Goal: Entertainment & Leisure: Consume media (video, audio)

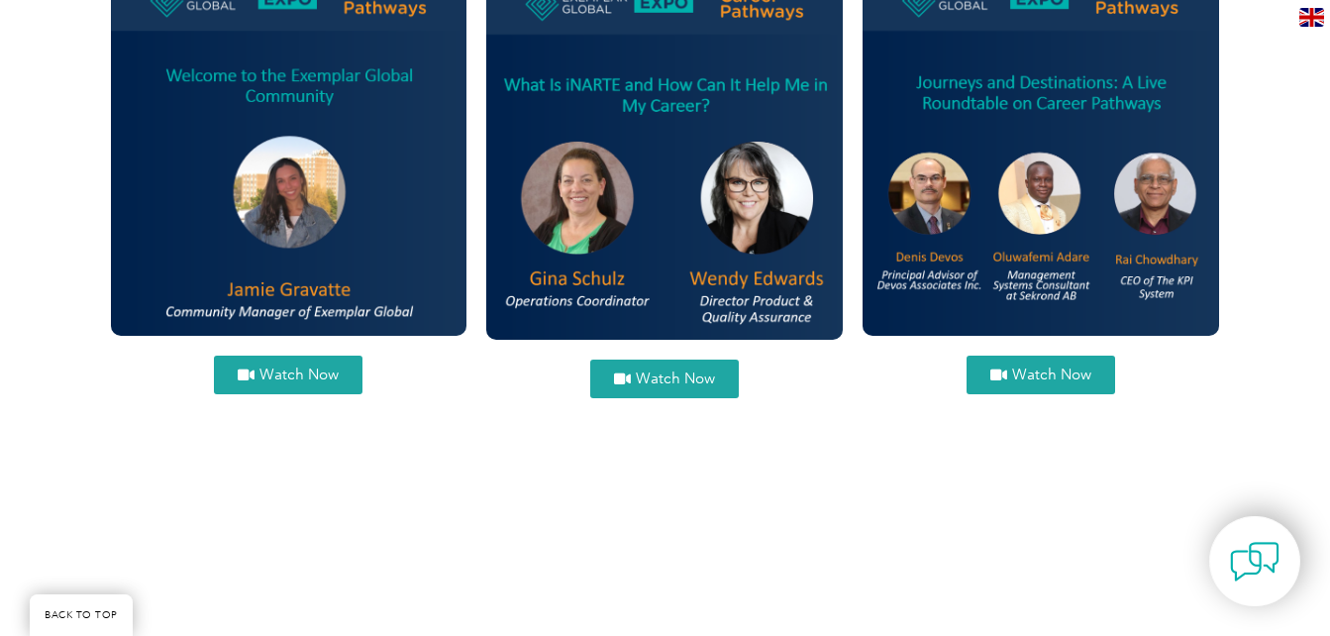
scroll to position [2581, 0]
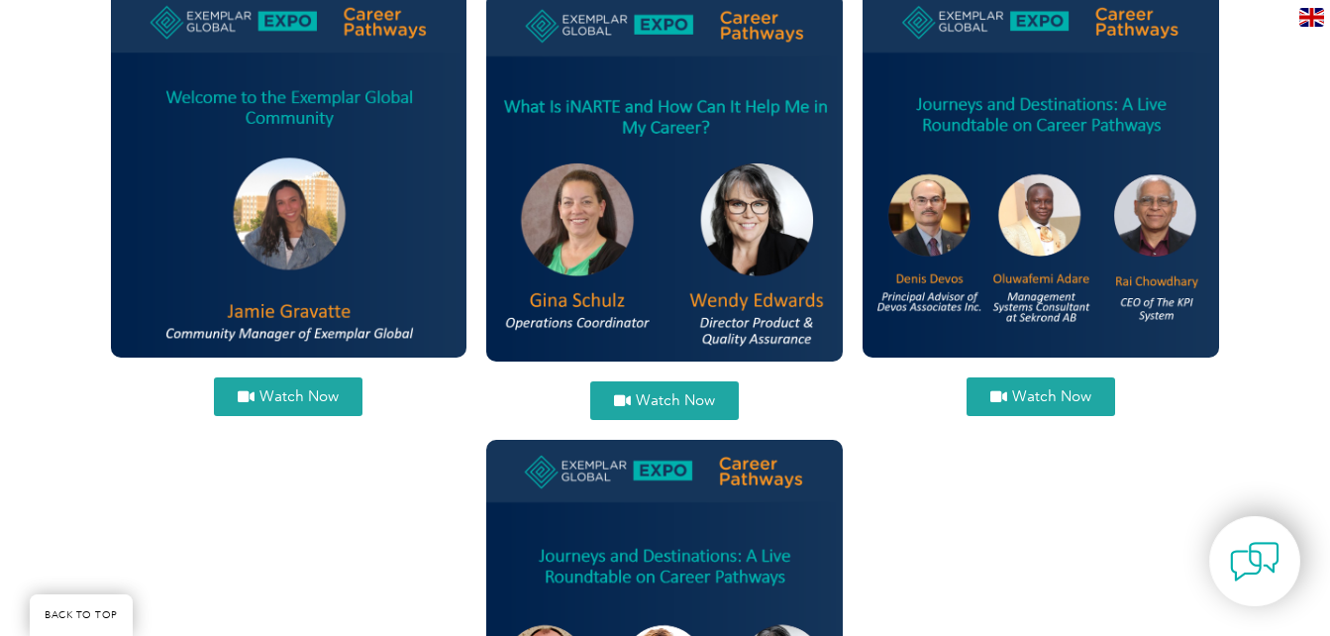
click at [1002, 393] on icon at bounding box center [998, 396] width 17 height 15
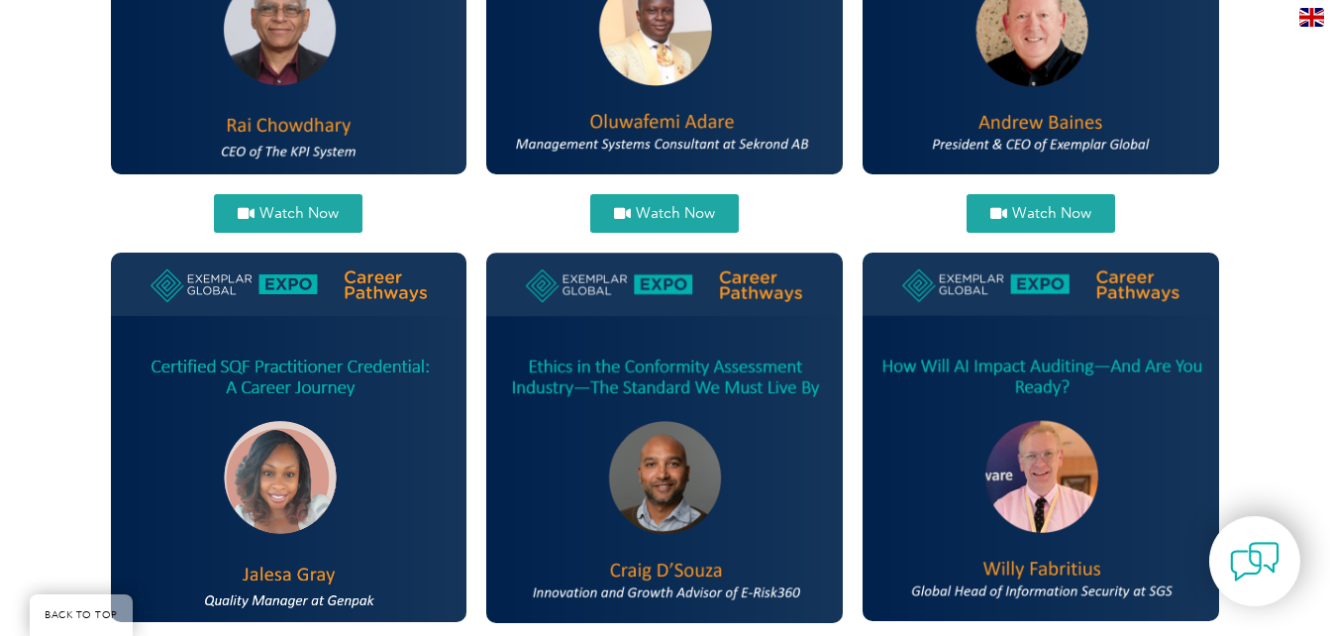
scroll to position [901, 0]
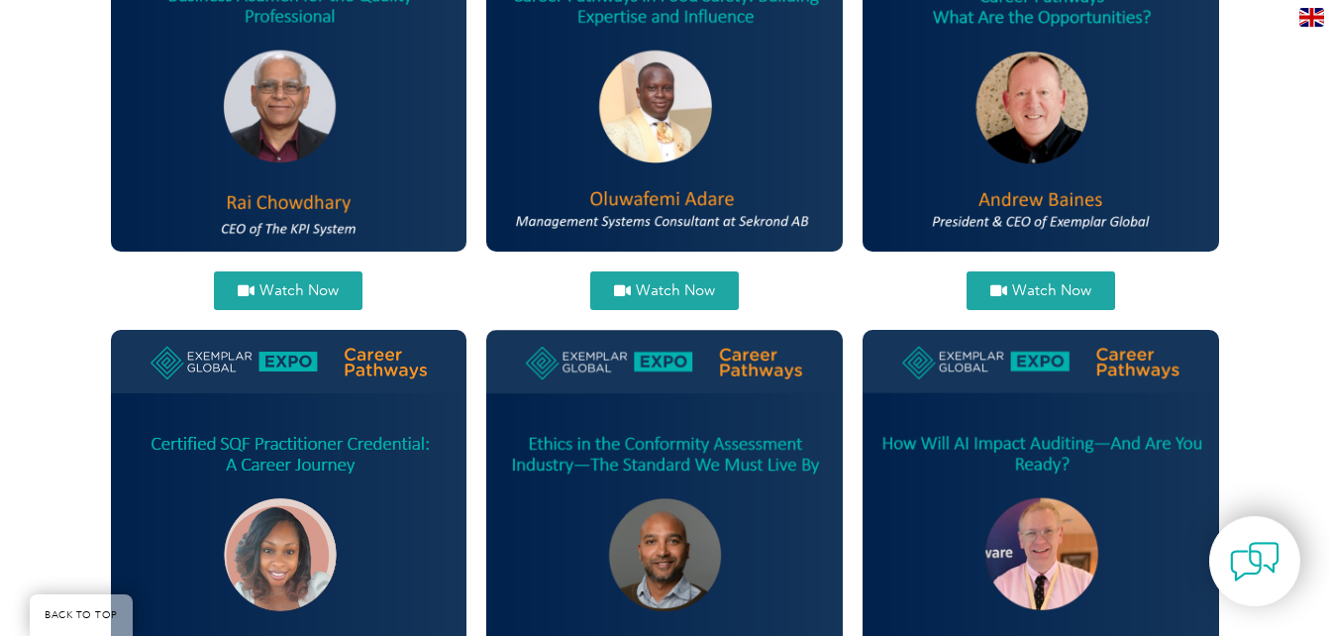
click at [655, 283] on span "Watch Now" at bounding box center [675, 290] width 79 height 15
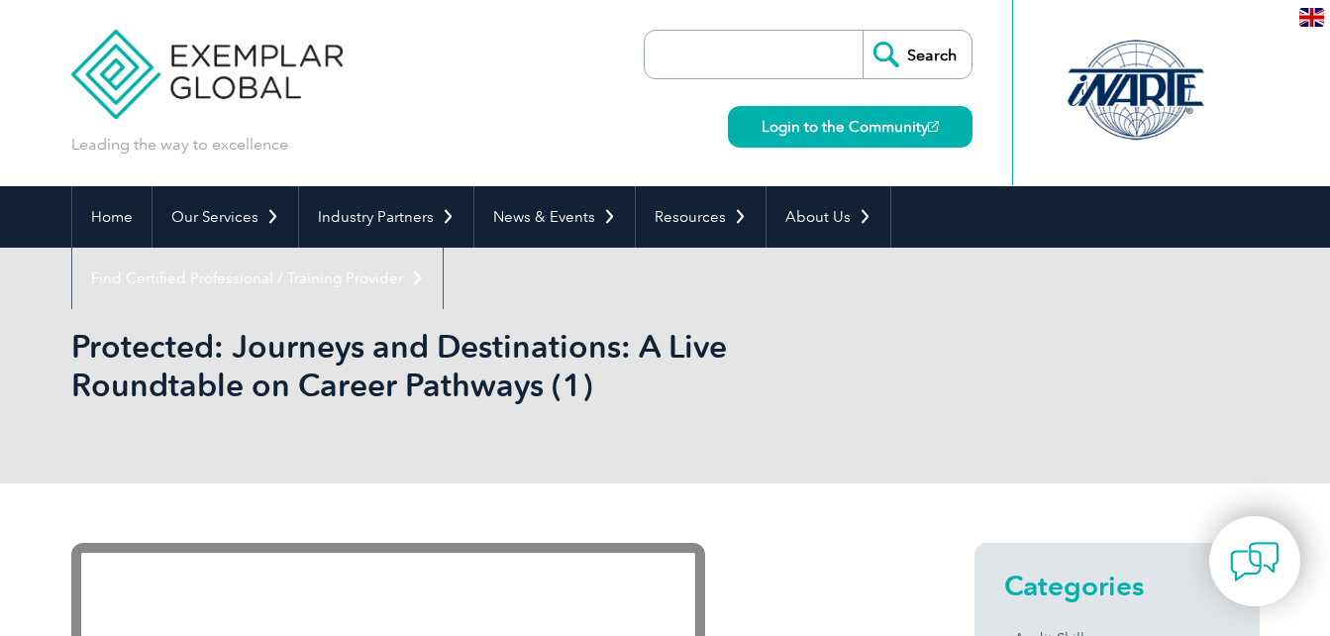
drag, startPoint x: 1223, startPoint y: 376, endPoint x: 1339, endPoint y: 162, distance: 243.3
click at [1223, 376] on div "Protected: Journeys and Destinations: A Live Roundtable on Career Pathways (1)" at bounding box center [665, 366] width 1188 height 236
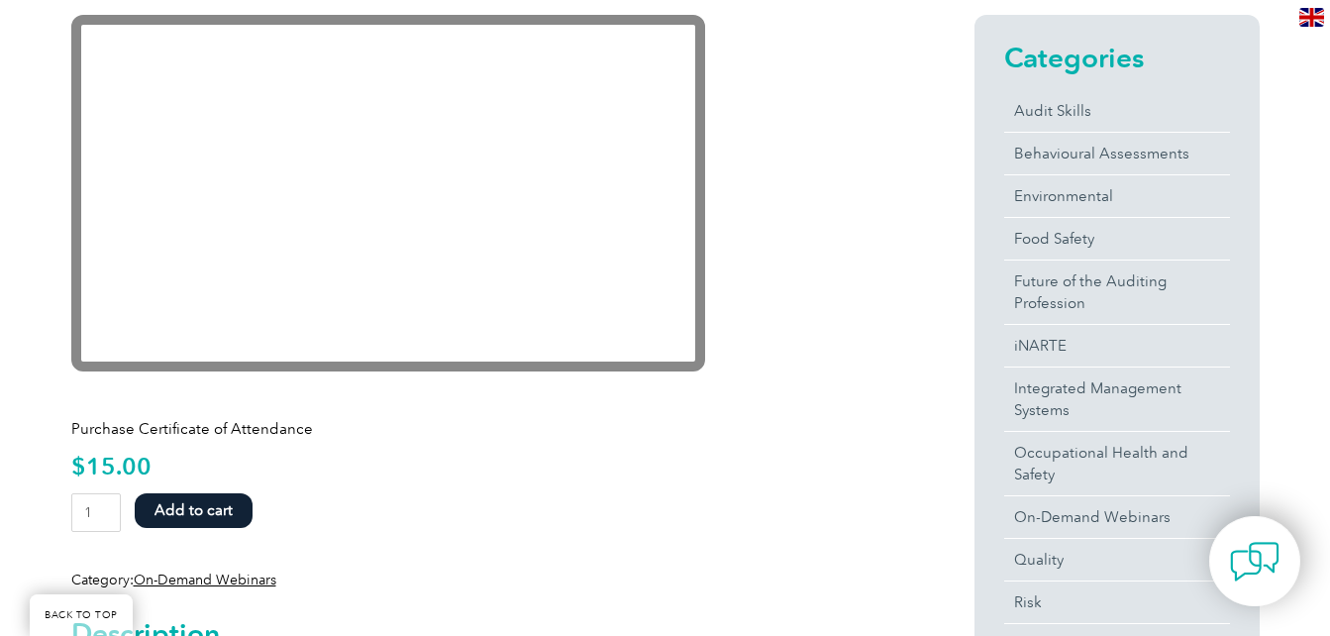
scroll to position [528, 0]
